Goal: Information Seeking & Learning: Find specific page/section

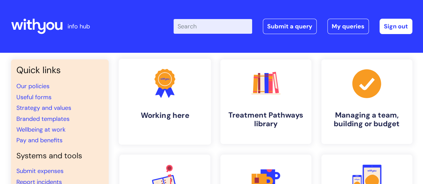
click at [149, 98] on icon ".cls-1{fill:#f89b22;}.cls-1,.cls-2,.cls-3{stroke-width:0px;}.cls-2{fill:#2d3cff…" at bounding box center [164, 83] width 33 height 33
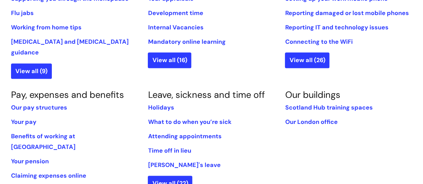
scroll to position [335, 0]
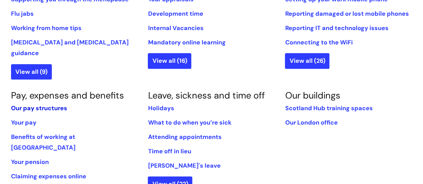
click at [32, 104] on link "Our pay structures" at bounding box center [39, 108] width 56 height 8
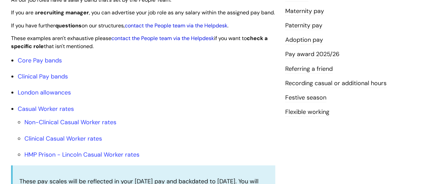
scroll to position [201, 0]
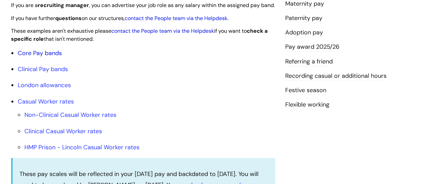
click at [50, 57] on link "Core Pay bands" at bounding box center [40, 53] width 44 height 8
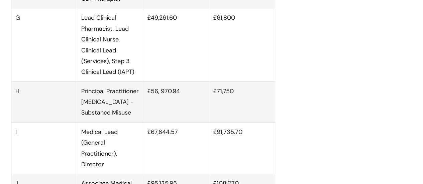
scroll to position [1205, 0]
